Goal: Transaction & Acquisition: Purchase product/service

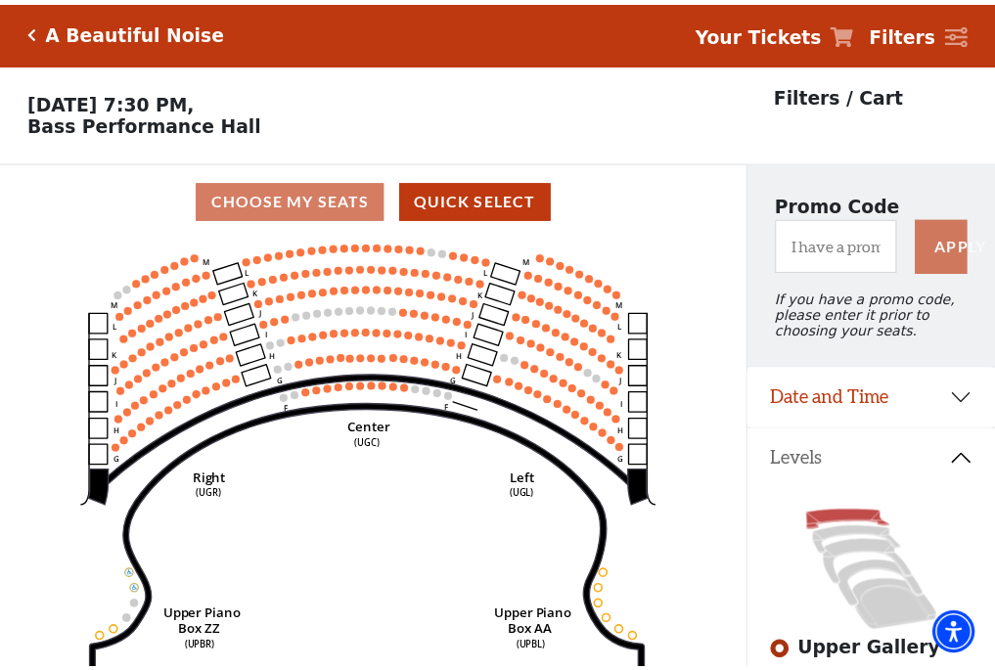
scroll to position [91, 0]
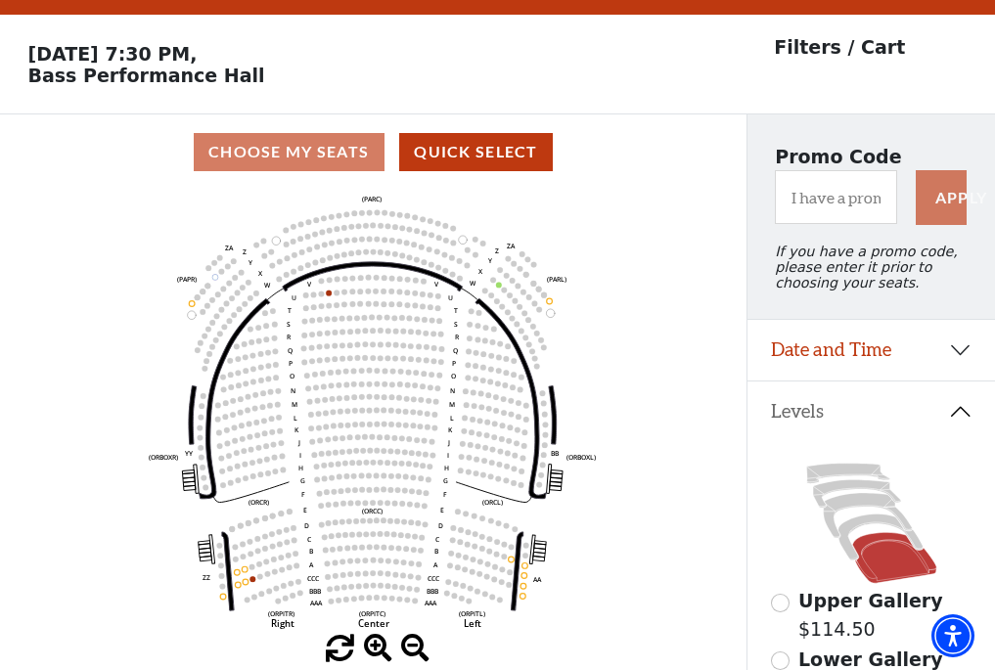
scroll to position [91, 0]
